Goal: Book appointment/travel/reservation

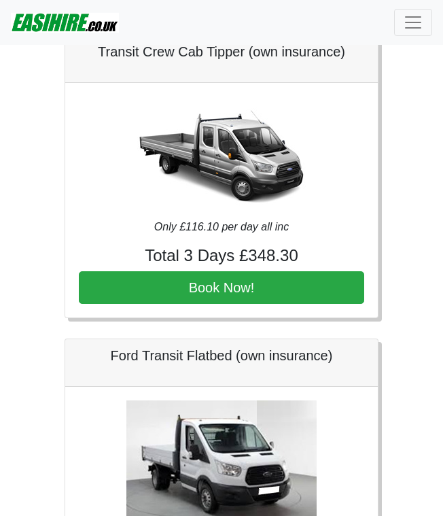
scroll to position [3490, 0]
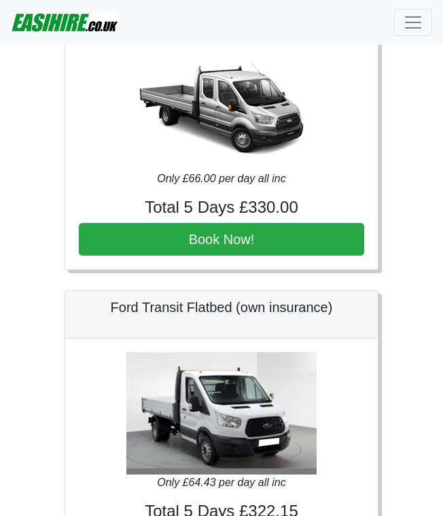
scroll to position [3471, 0]
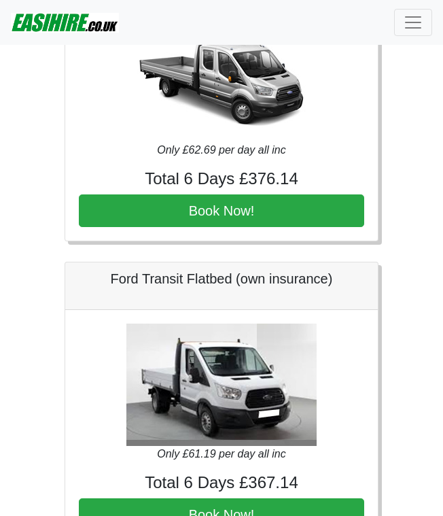
scroll to position [3490, 0]
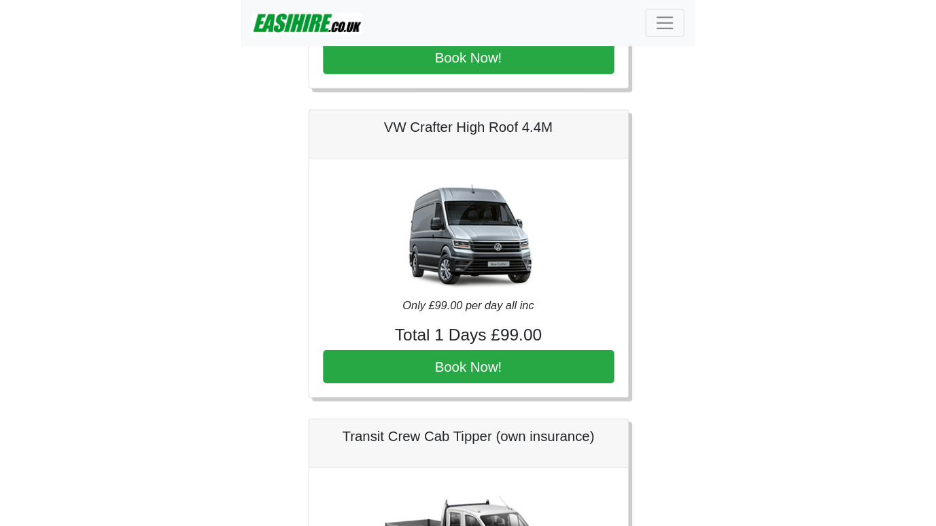
scroll to position [2045, 0]
